Goal: Book appointment/travel/reservation

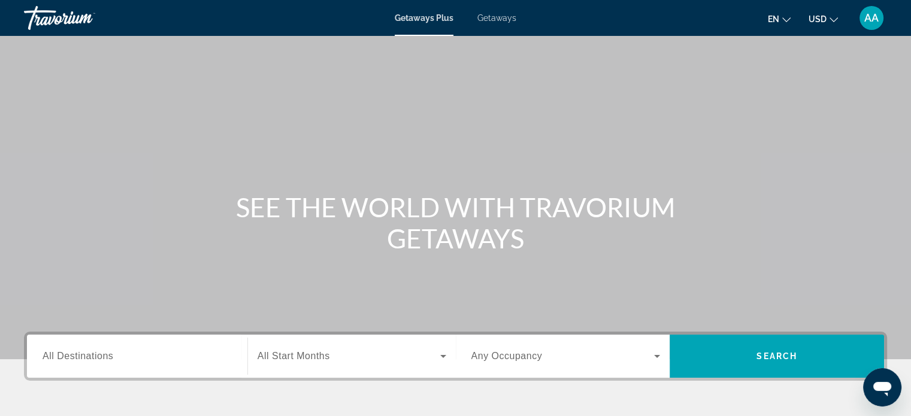
click at [489, 19] on span "Getaways" at bounding box center [496, 18] width 39 height 10
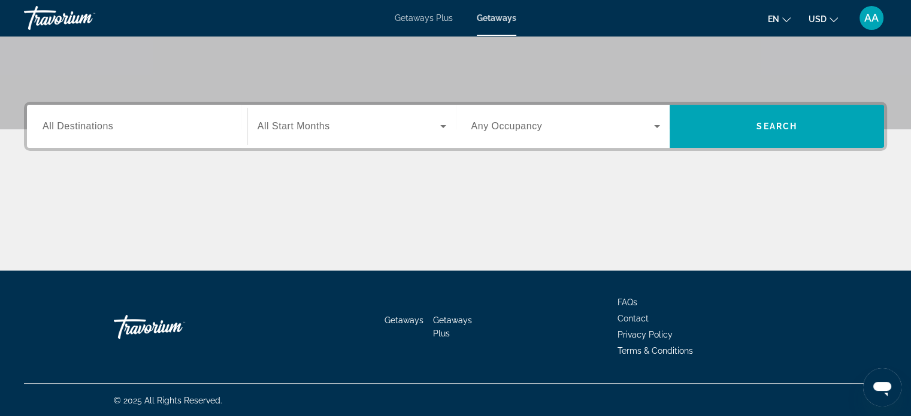
scroll to position [231, 0]
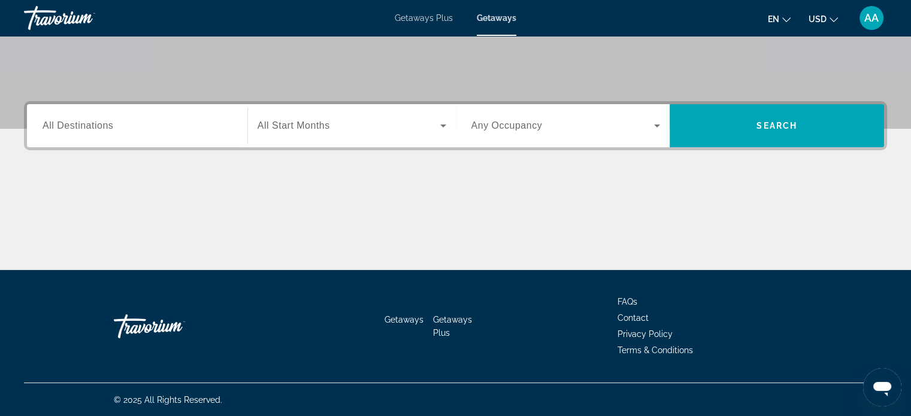
click at [103, 129] on span "All Destinations" at bounding box center [78, 125] width 71 height 10
click at [103, 129] on input "Destination All Destinations" at bounding box center [137, 126] width 189 height 14
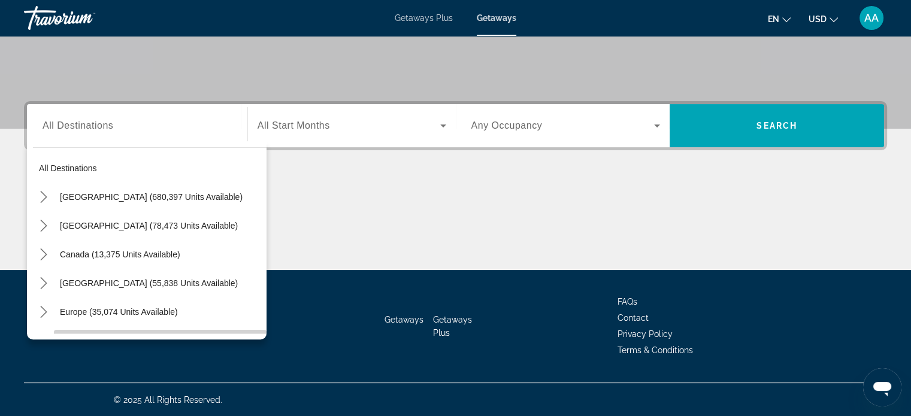
click at [256, 328] on span "Select destination: Australia (3,129 units available)" at bounding box center [160, 340] width 213 height 29
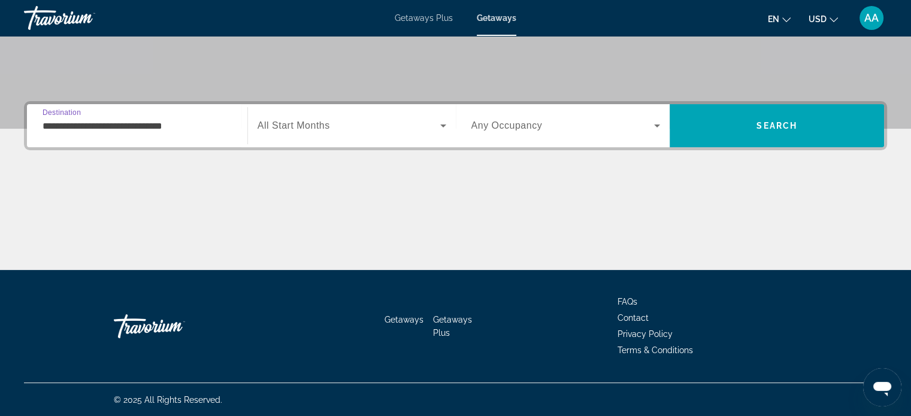
click at [196, 129] on input "**********" at bounding box center [137, 126] width 189 height 14
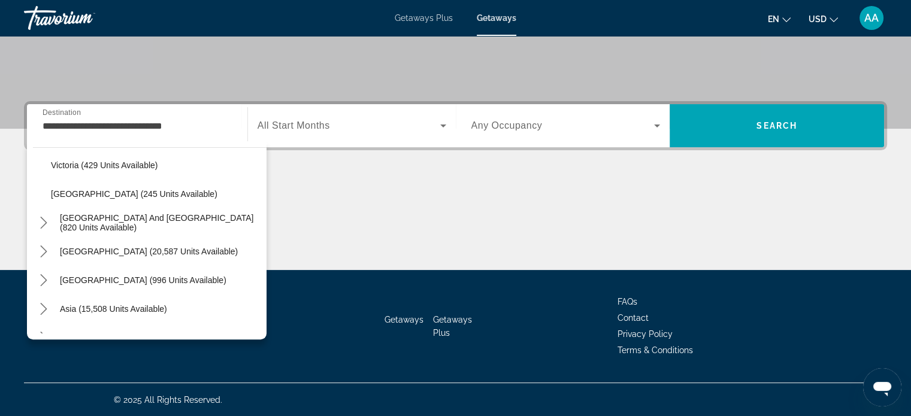
scroll to position [298, 0]
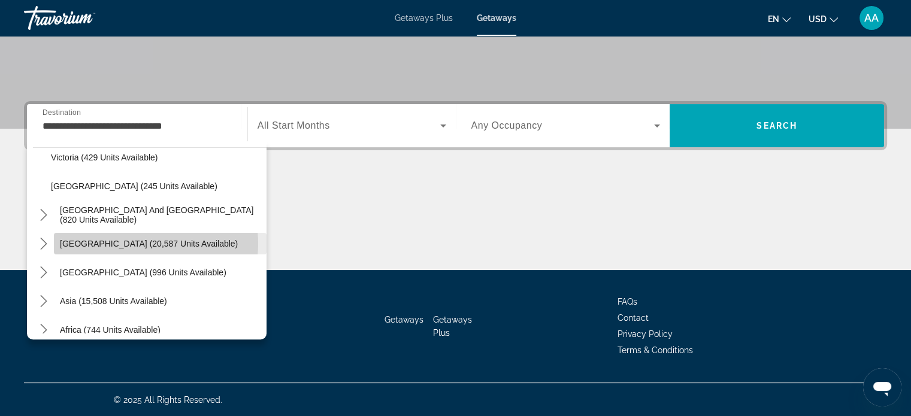
click at [140, 243] on span "[GEOGRAPHIC_DATA] (20,587 units available)" at bounding box center [149, 244] width 178 height 10
type input "**********"
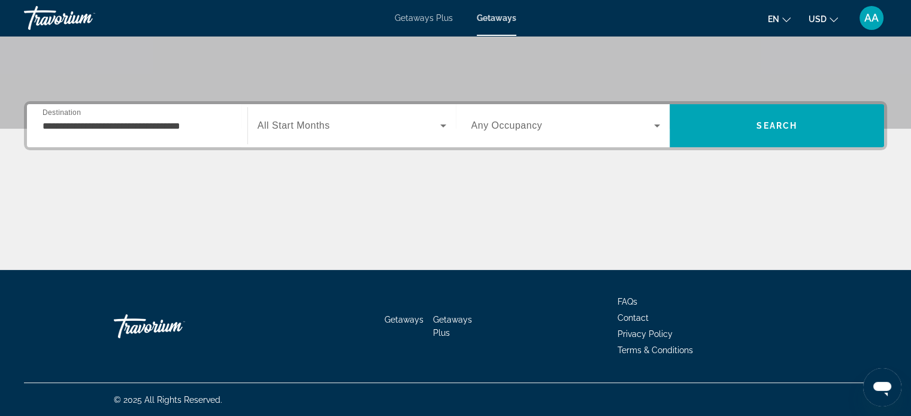
click at [312, 129] on span "All Start Months" at bounding box center [294, 125] width 72 height 10
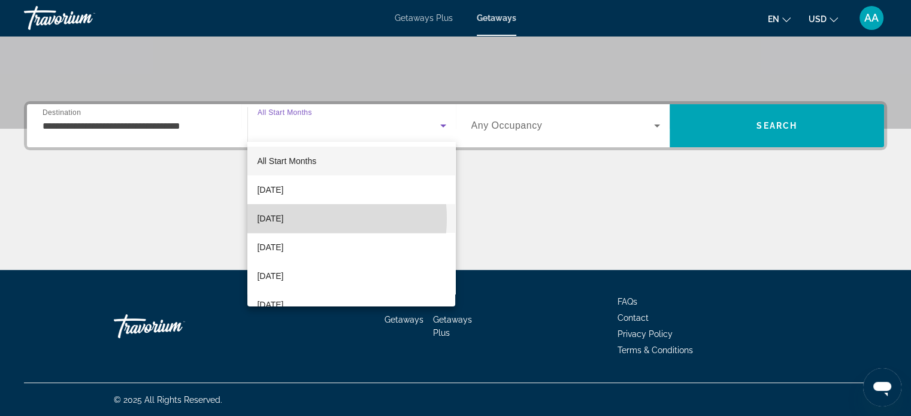
click at [283, 219] on span "[DATE]" at bounding box center [270, 218] width 26 height 14
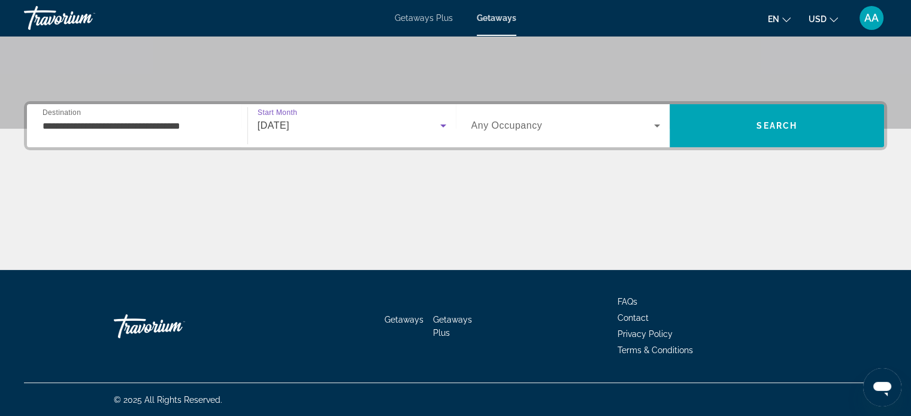
click at [441, 125] on icon "Search widget" at bounding box center [443, 126] width 6 height 3
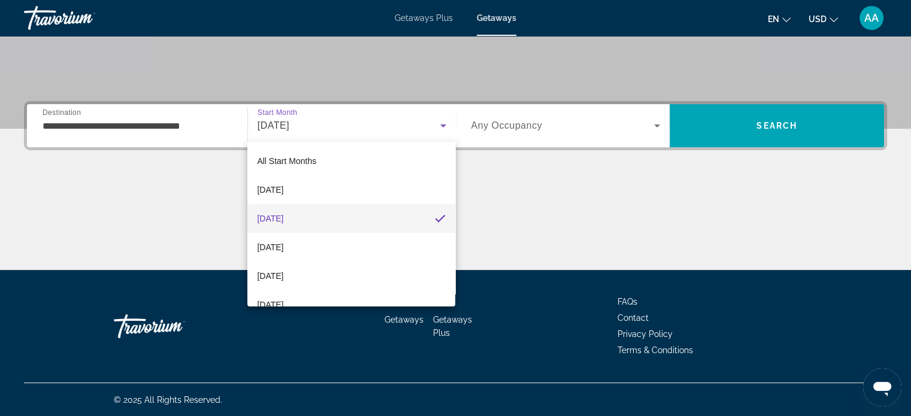
click at [492, 160] on div at bounding box center [455, 208] width 911 height 416
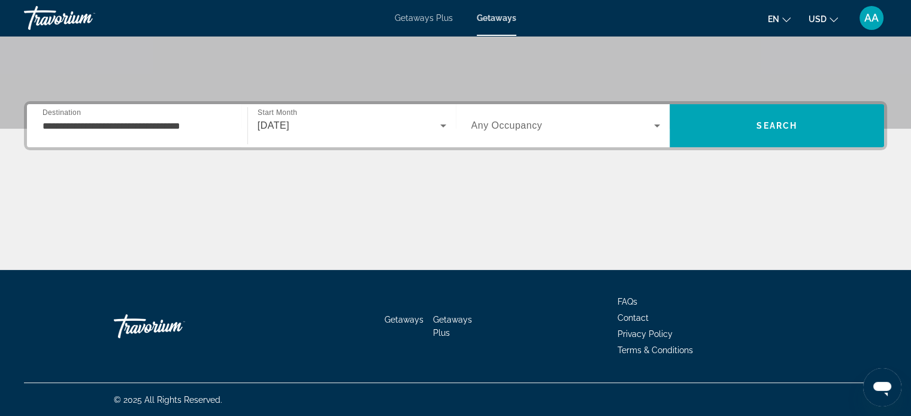
click at [657, 125] on icon "Search widget" at bounding box center [657, 126] width 6 height 3
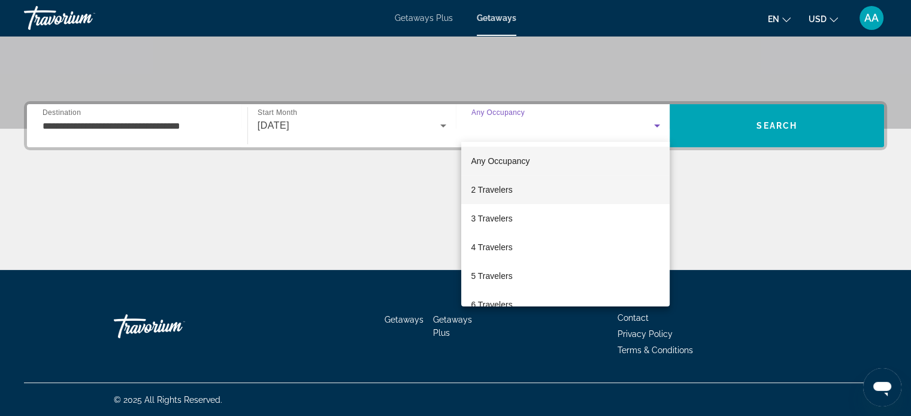
click at [497, 191] on span "2 Travelers" at bounding box center [491, 190] width 41 height 14
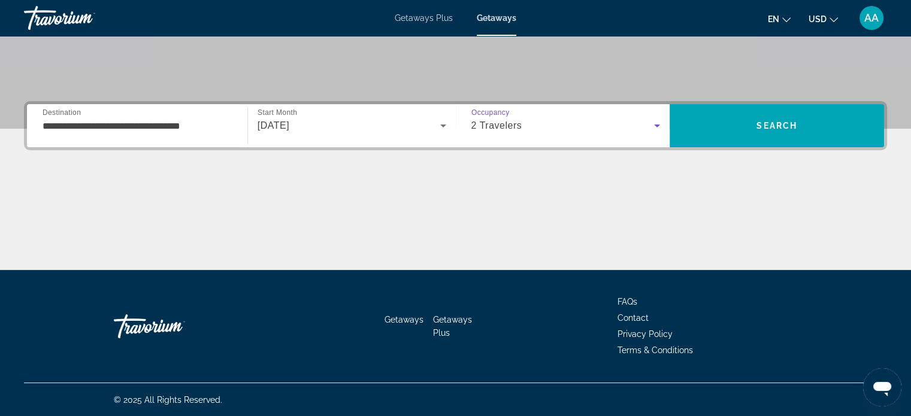
click at [655, 125] on icon "Search widget" at bounding box center [657, 126] width 14 height 14
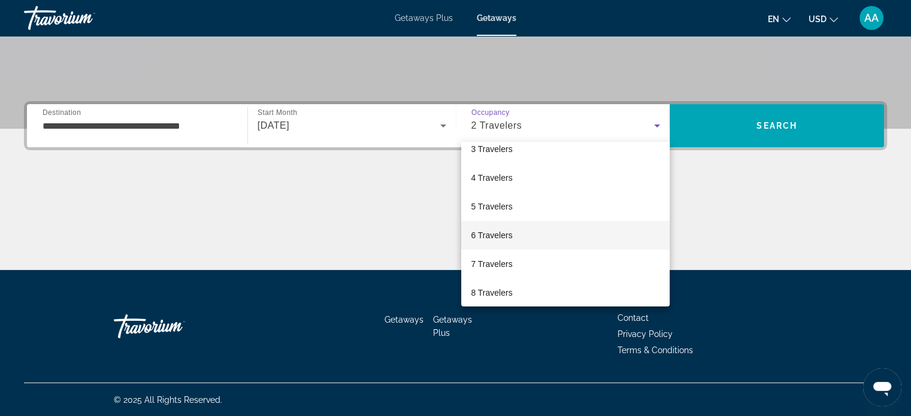
scroll to position [0, 0]
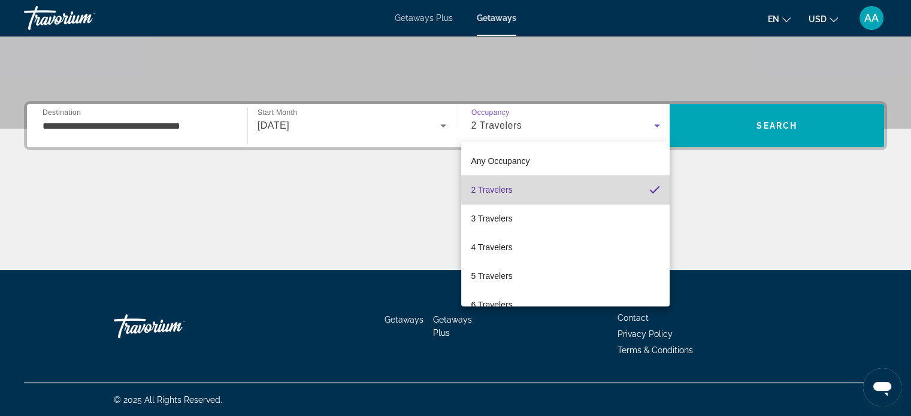
click at [604, 188] on mat-option "2 Travelers" at bounding box center [565, 190] width 208 height 29
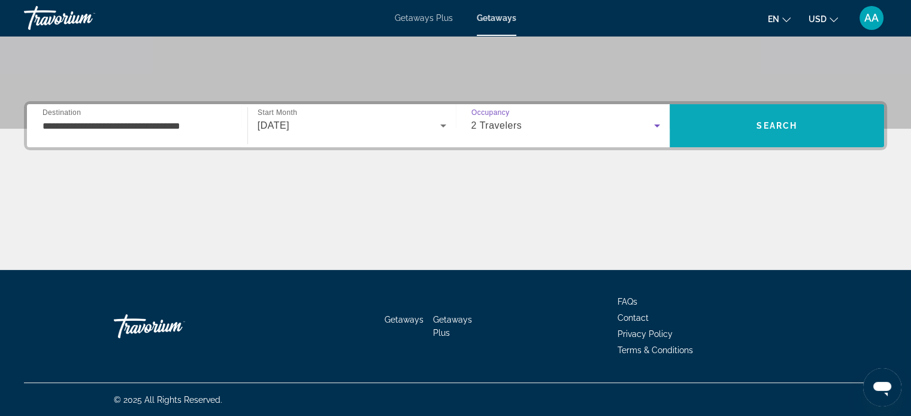
click at [764, 121] on span "Search" at bounding box center [777, 126] width 41 height 10
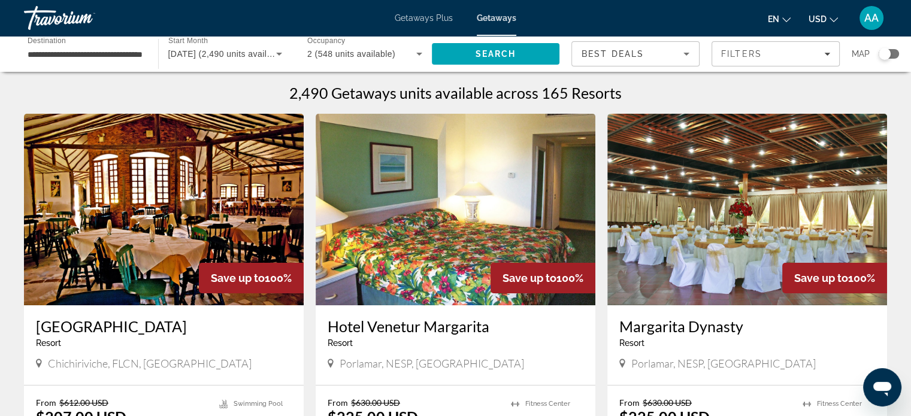
click at [144, 52] on div "**********" at bounding box center [85, 54] width 134 height 34
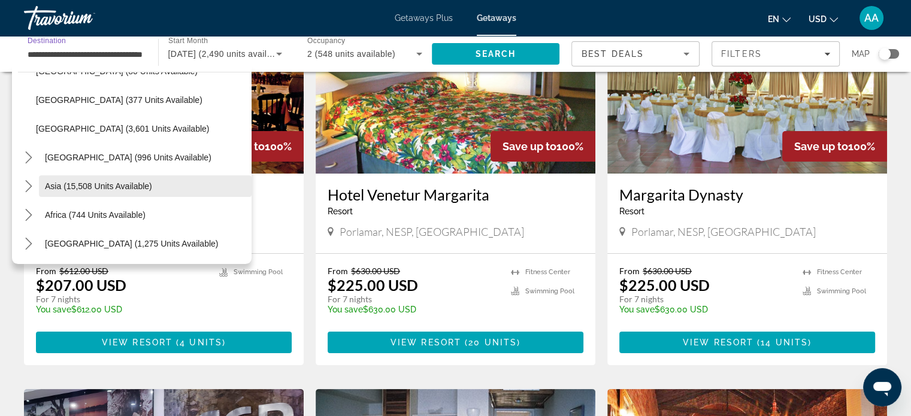
scroll to position [180, 0]
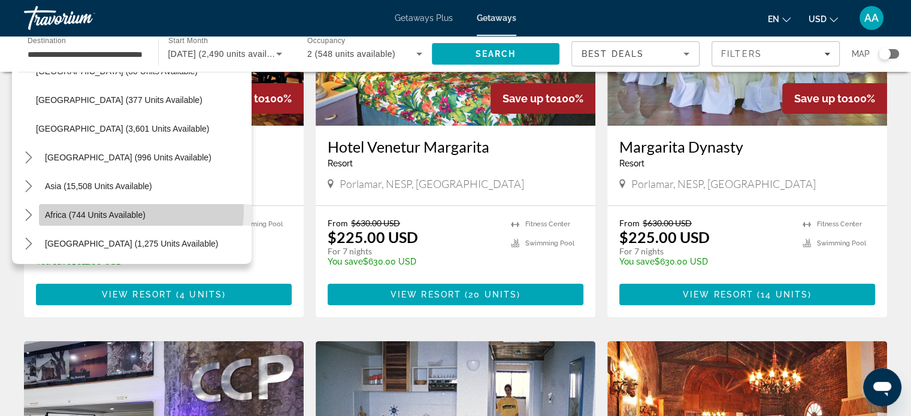
click at [131, 210] on span "Africa (744 units available)" at bounding box center [95, 215] width 101 height 10
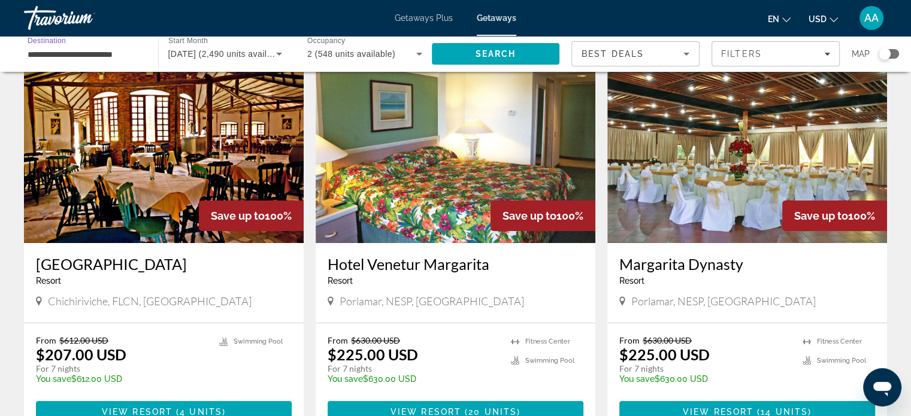
scroll to position [0, 0]
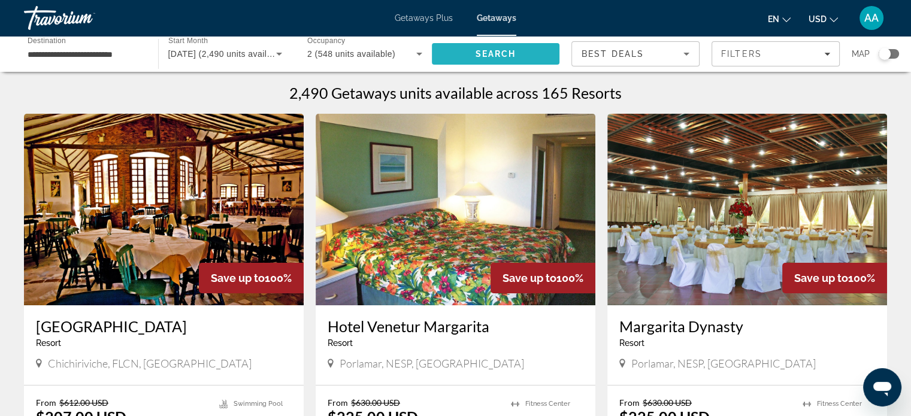
click at [524, 47] on span "Search" at bounding box center [496, 54] width 128 height 29
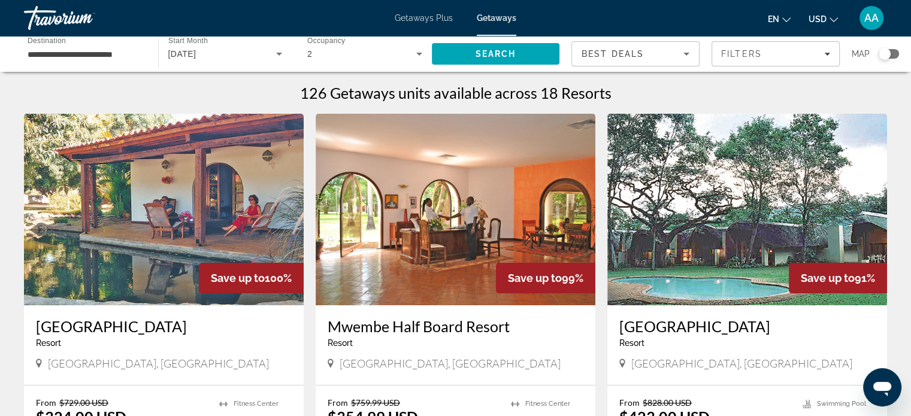
click at [146, 54] on div "**********" at bounding box center [85, 54] width 134 height 34
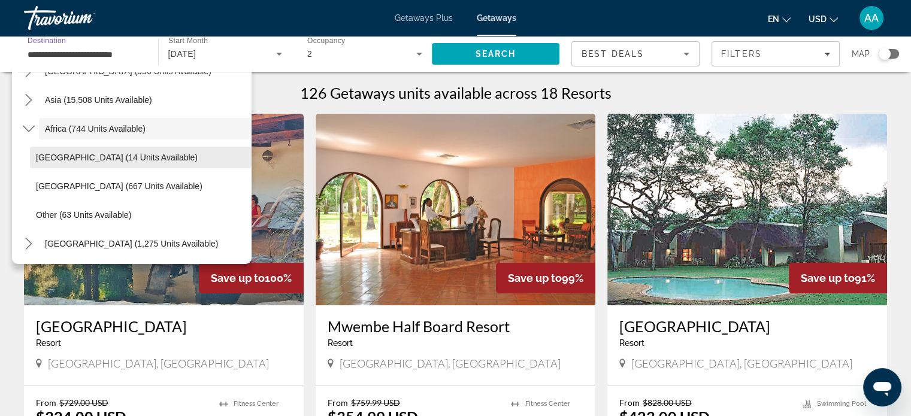
scroll to position [60, 0]
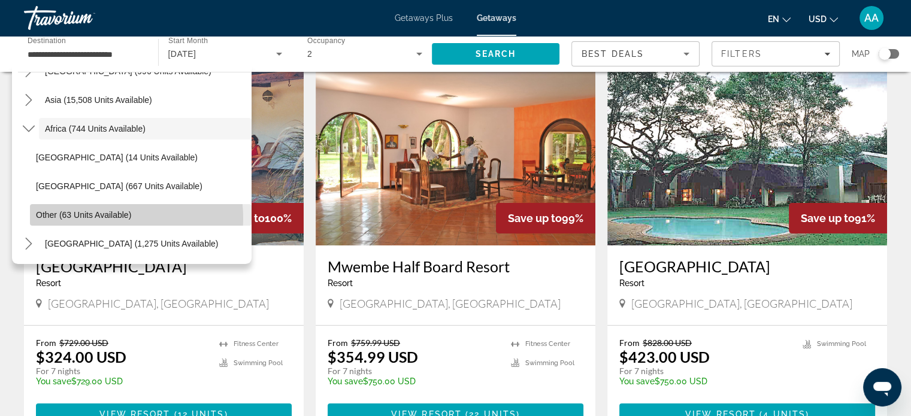
click at [107, 218] on span "Other (63 units available)" at bounding box center [83, 215] width 95 height 10
type input "**********"
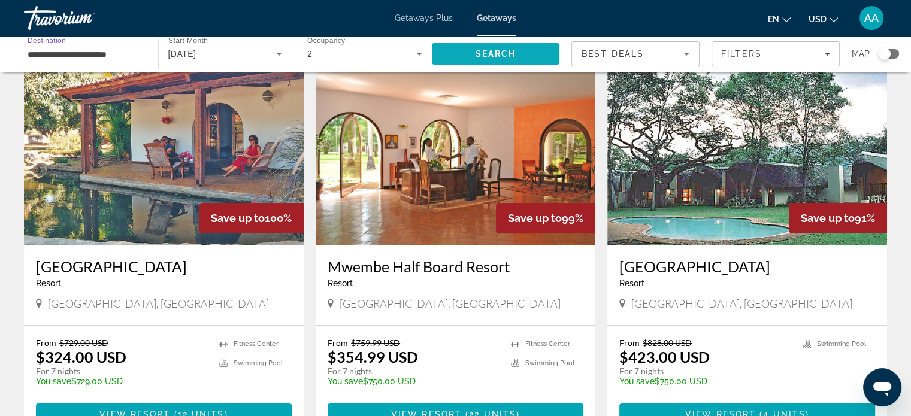
click at [494, 59] on span "Search" at bounding box center [496, 54] width 128 height 29
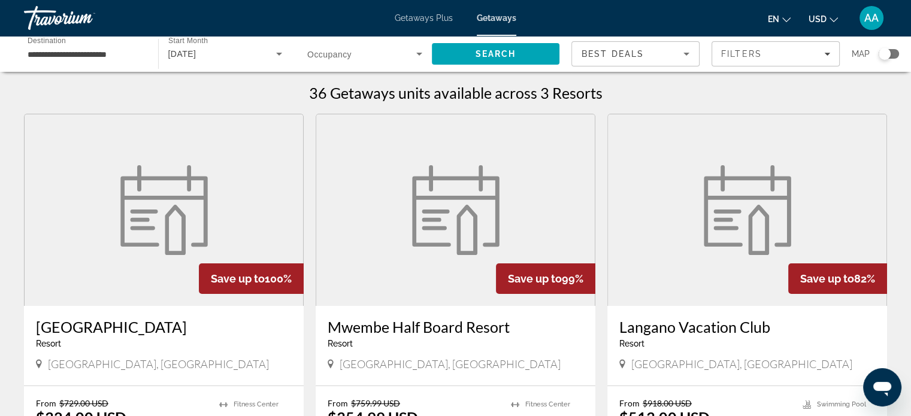
click at [442, 22] on link "Getaways Plus" at bounding box center [424, 18] width 58 height 10
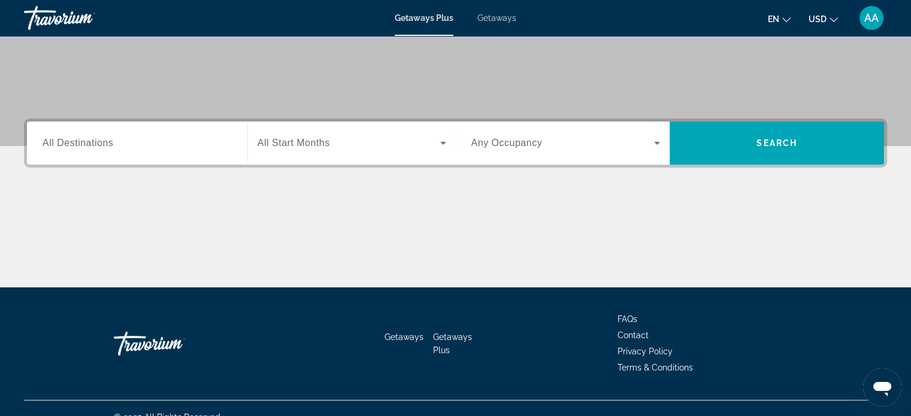
scroll to position [231, 0]
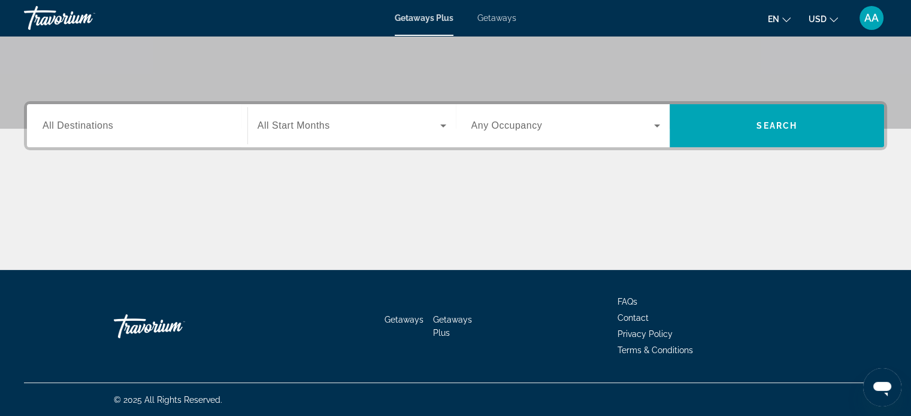
click at [183, 128] on input "Destination All Destinations" at bounding box center [137, 126] width 189 height 14
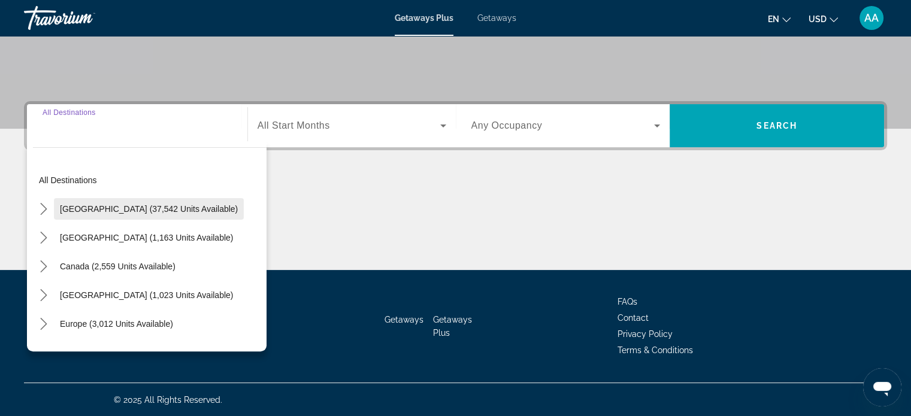
scroll to position [60, 0]
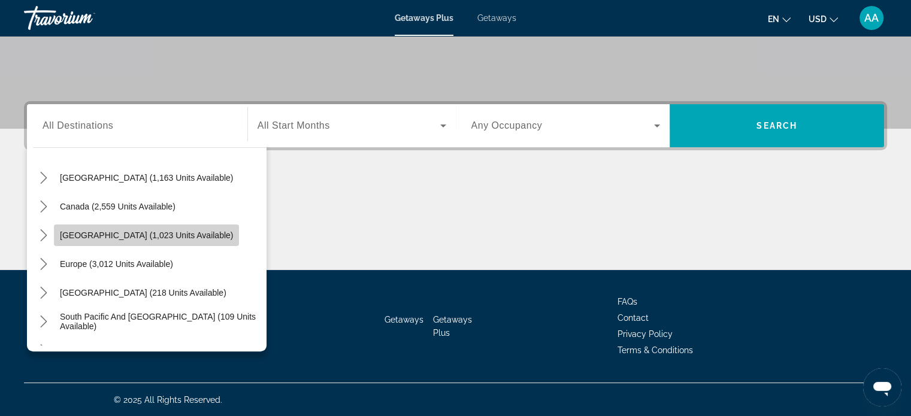
click at [155, 239] on span "[GEOGRAPHIC_DATA] (1,023 units available)" at bounding box center [146, 236] width 173 height 10
type input "**********"
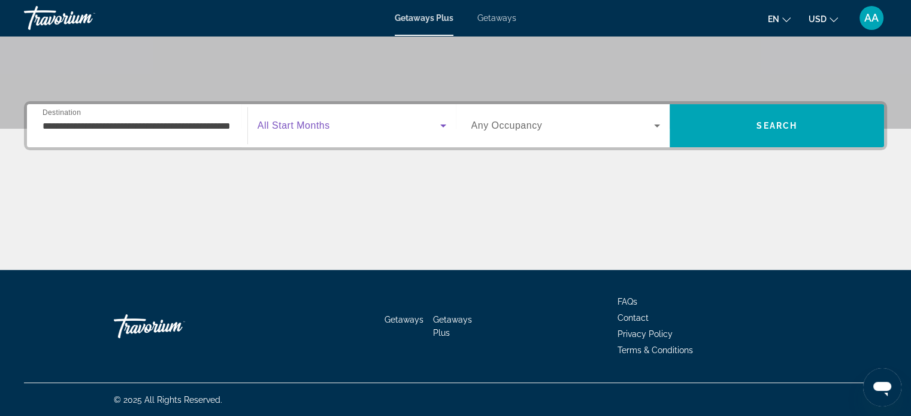
click at [443, 126] on icon "Search widget" at bounding box center [443, 126] width 6 height 3
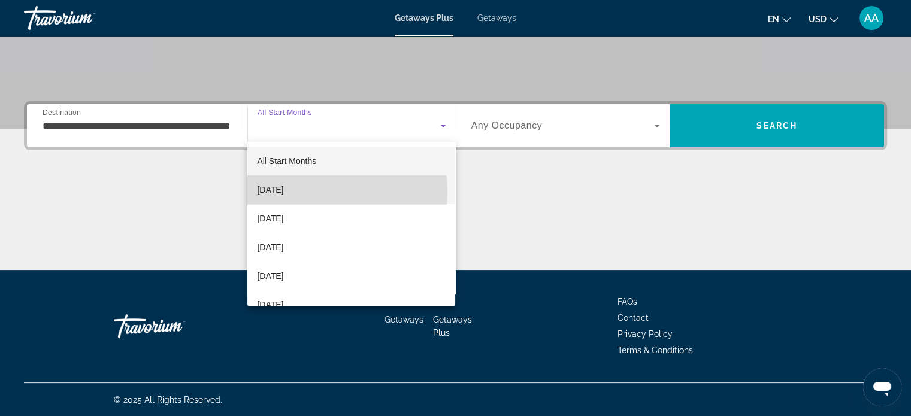
click at [283, 191] on span "[DATE]" at bounding box center [270, 190] width 26 height 14
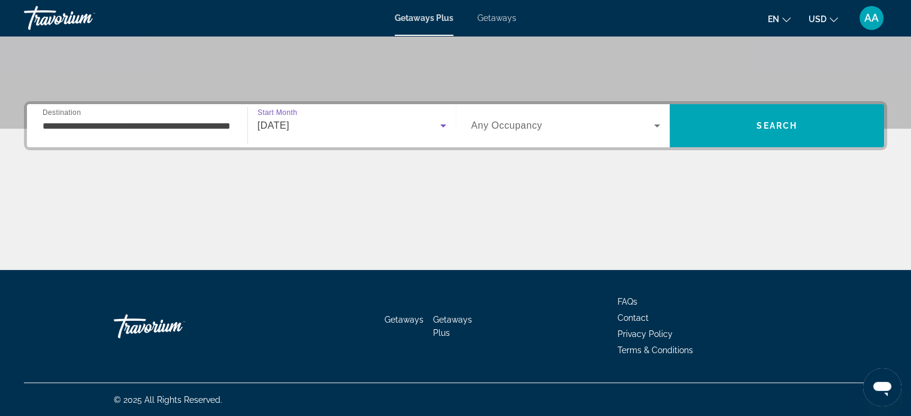
click at [658, 123] on icon "Search widget" at bounding box center [657, 126] width 14 height 14
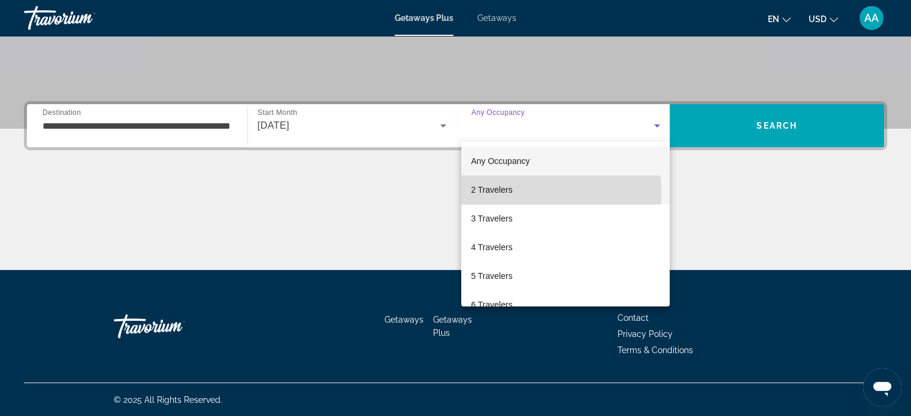
click at [496, 192] on span "2 Travelers" at bounding box center [491, 190] width 41 height 14
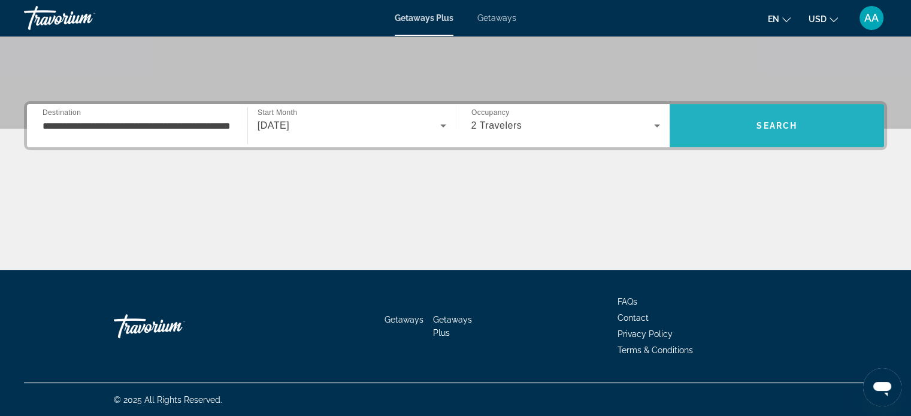
click at [785, 127] on span "Search" at bounding box center [777, 126] width 41 height 10
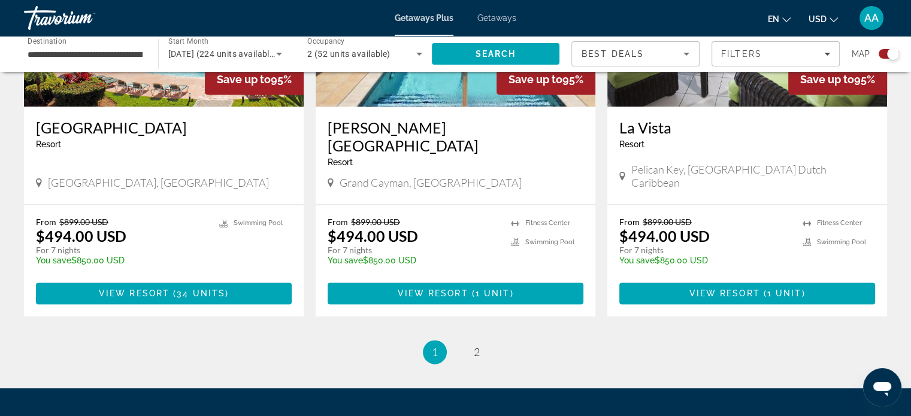
scroll to position [1892, 0]
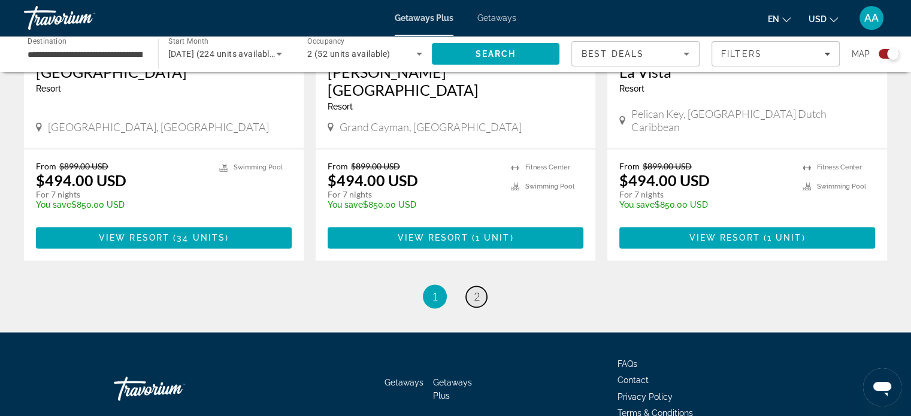
click at [482, 286] on link "page 2" at bounding box center [476, 296] width 21 height 21
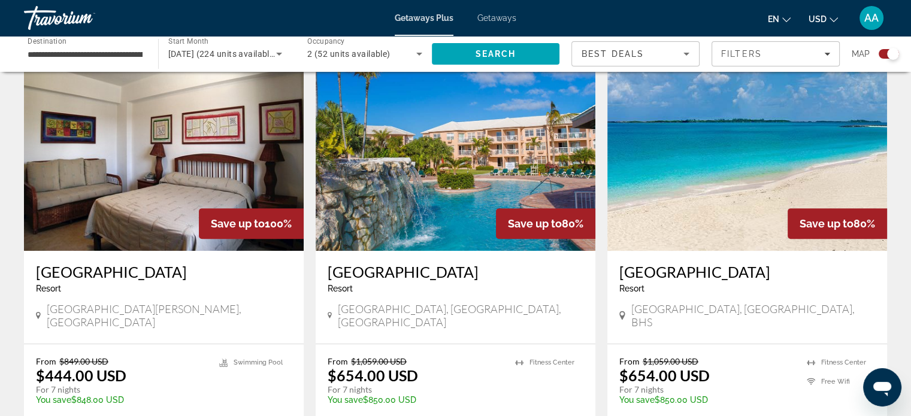
scroll to position [419, 0]
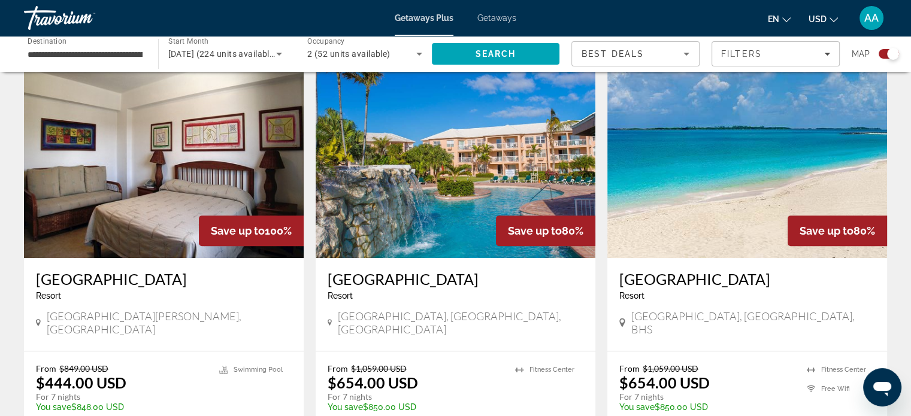
click at [542, 316] on div "[GEOGRAPHIC_DATA], [GEOGRAPHIC_DATA], [GEOGRAPHIC_DATA]" at bounding box center [456, 323] width 256 height 26
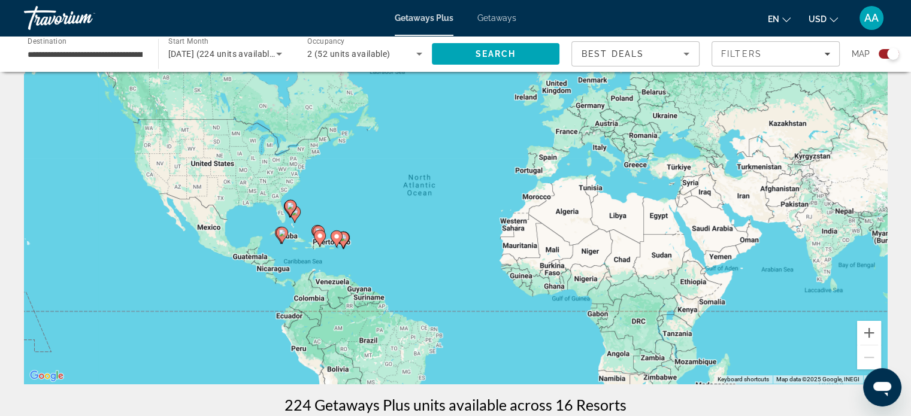
scroll to position [0, 0]
